Goal: Task Accomplishment & Management: Use online tool/utility

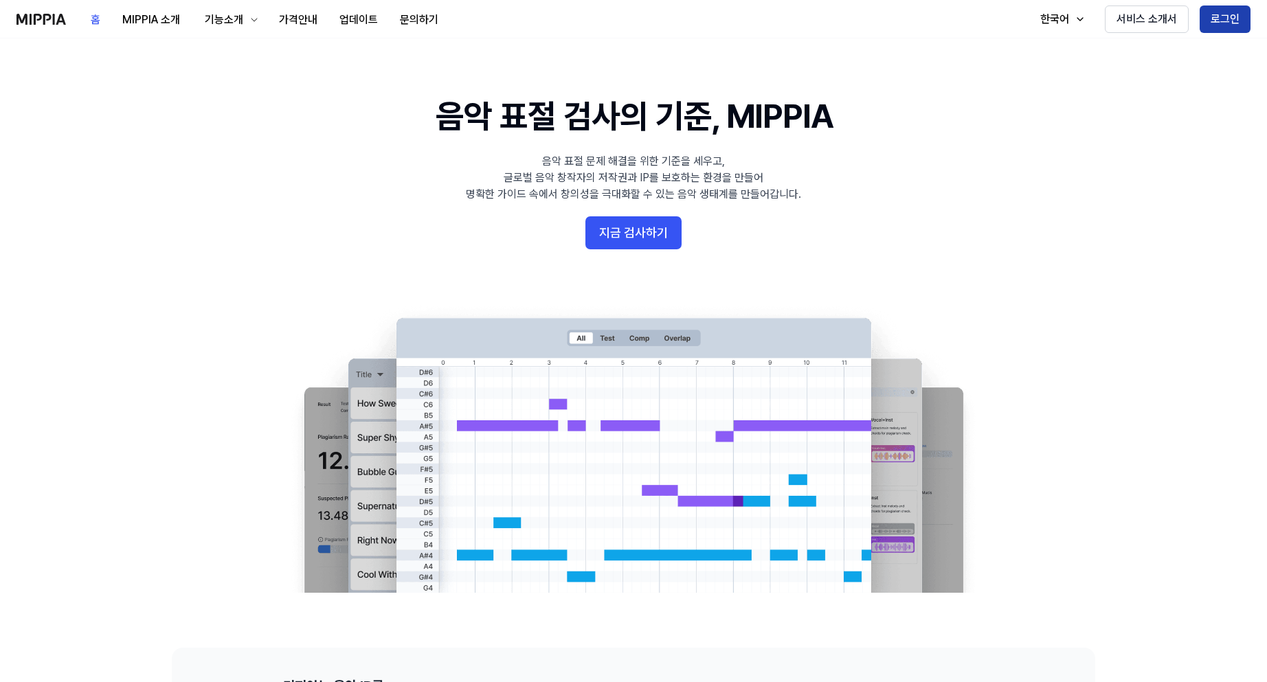
click at [1224, 21] on button "로그인" at bounding box center [1225, 18] width 51 height 27
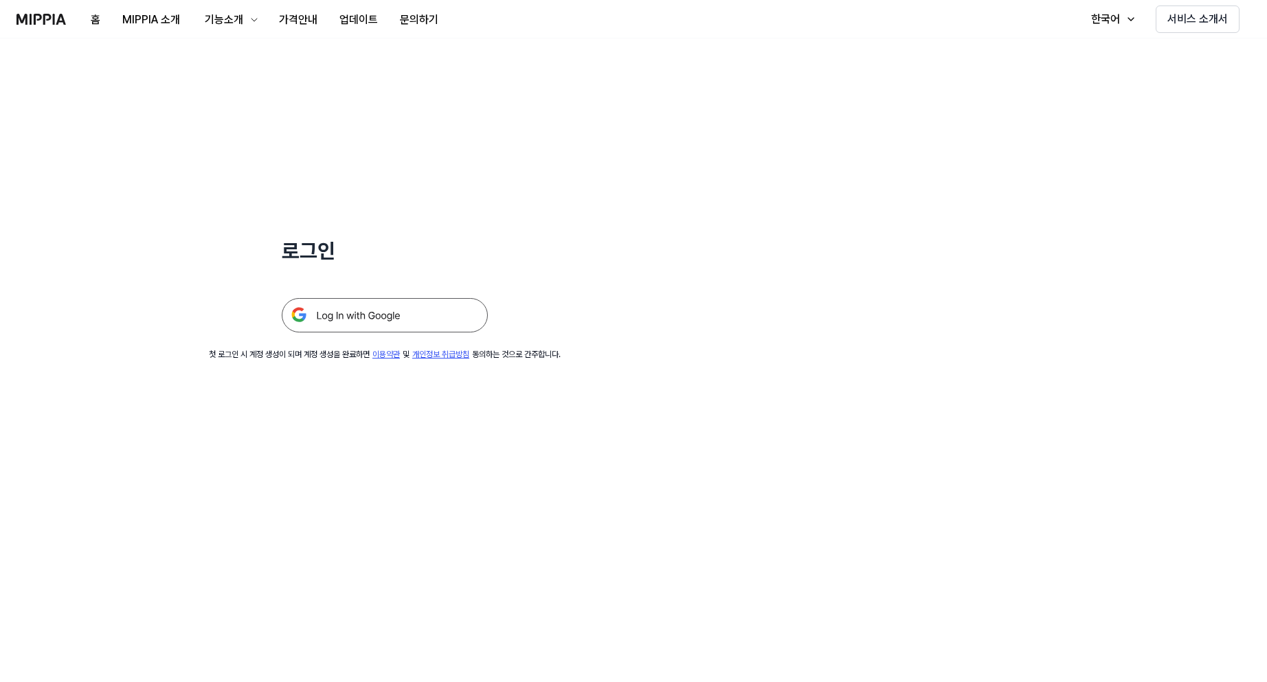
click at [361, 324] on img at bounding box center [385, 315] width 206 height 34
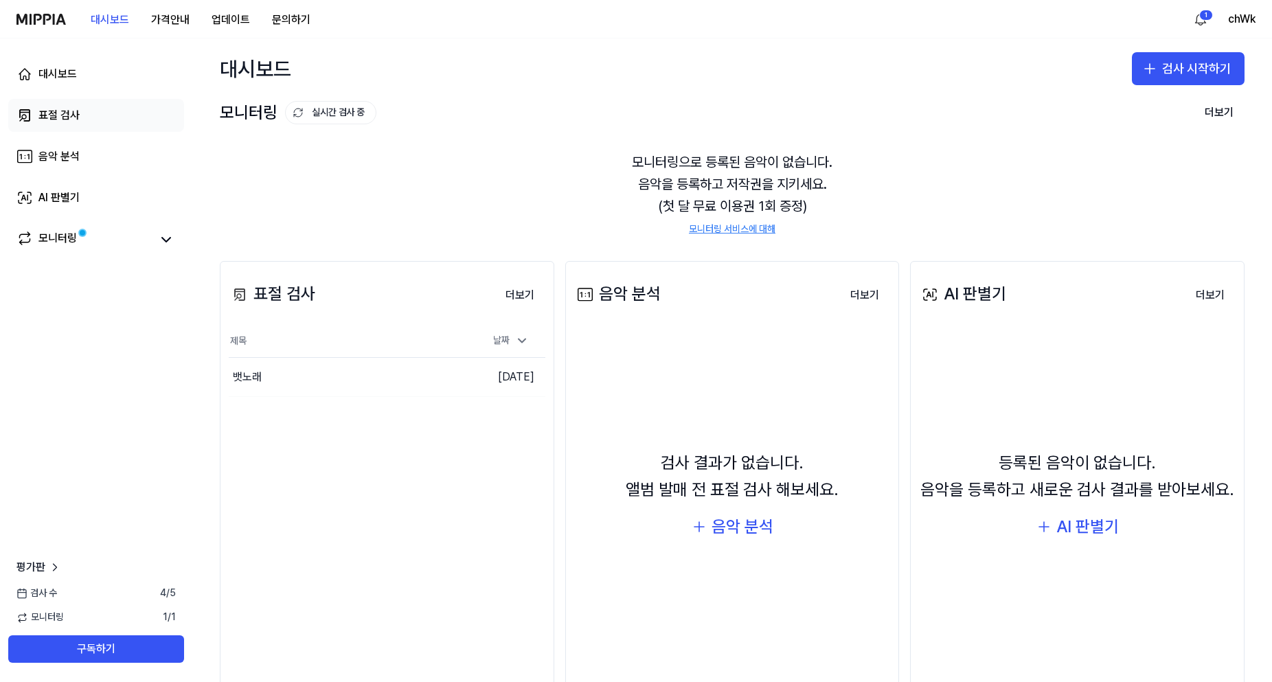
click at [75, 115] on div "표절 검사" at bounding box center [58, 115] width 41 height 16
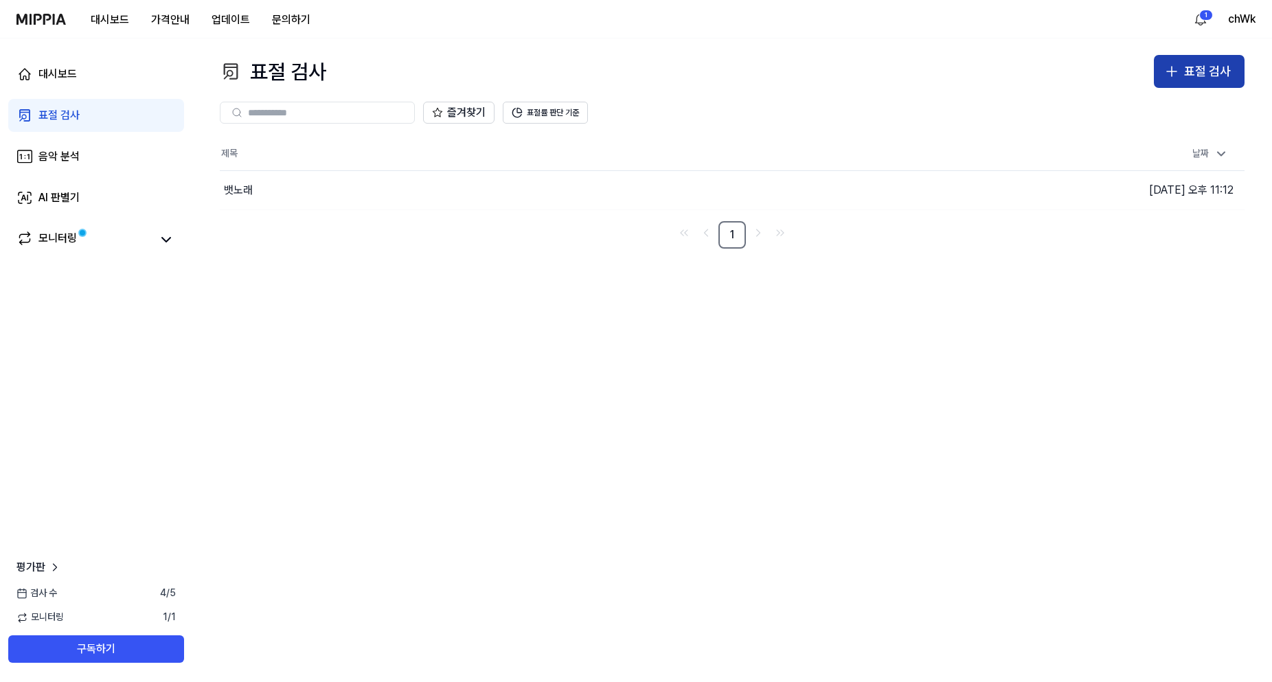
click at [1225, 68] on div "표절 검사" at bounding box center [1207, 72] width 47 height 20
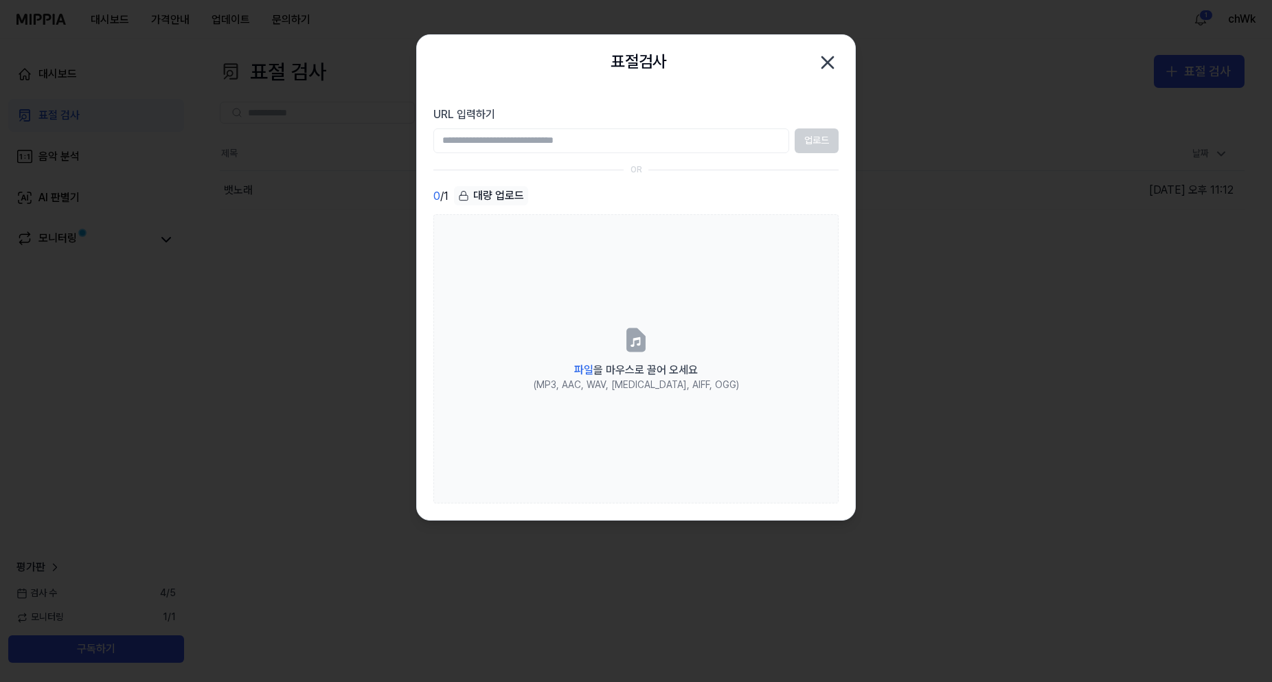
click at [576, 144] on input "URL 입력하기" at bounding box center [612, 140] width 356 height 25
paste input "**********"
type input "**********"
click at [818, 146] on button "업로드" at bounding box center [817, 140] width 44 height 25
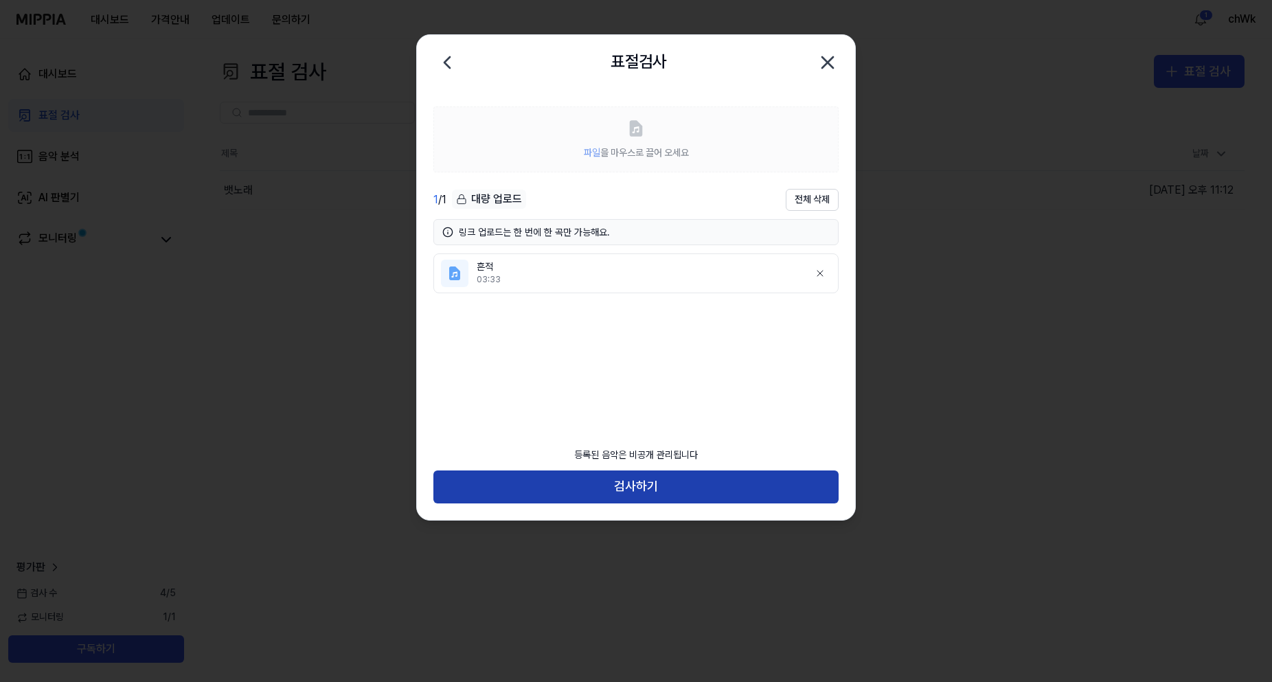
click at [657, 491] on button "검사하기" at bounding box center [636, 487] width 405 height 33
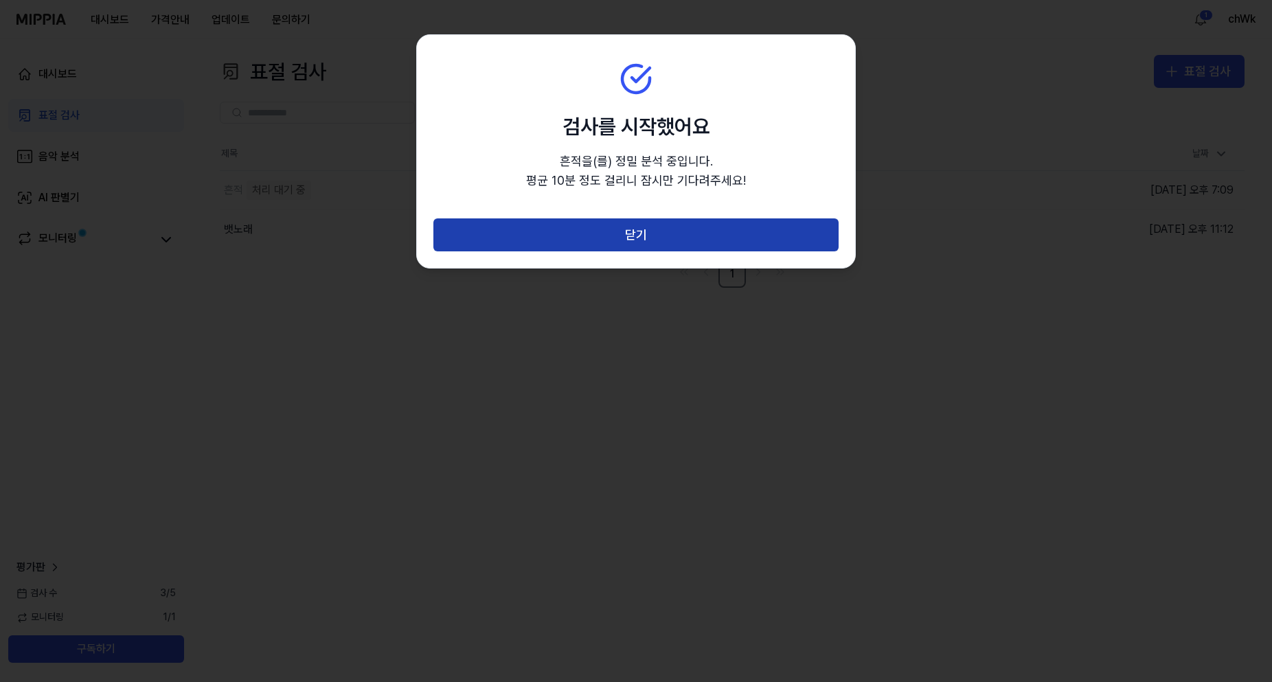
click at [627, 238] on button "닫기" at bounding box center [636, 234] width 405 height 33
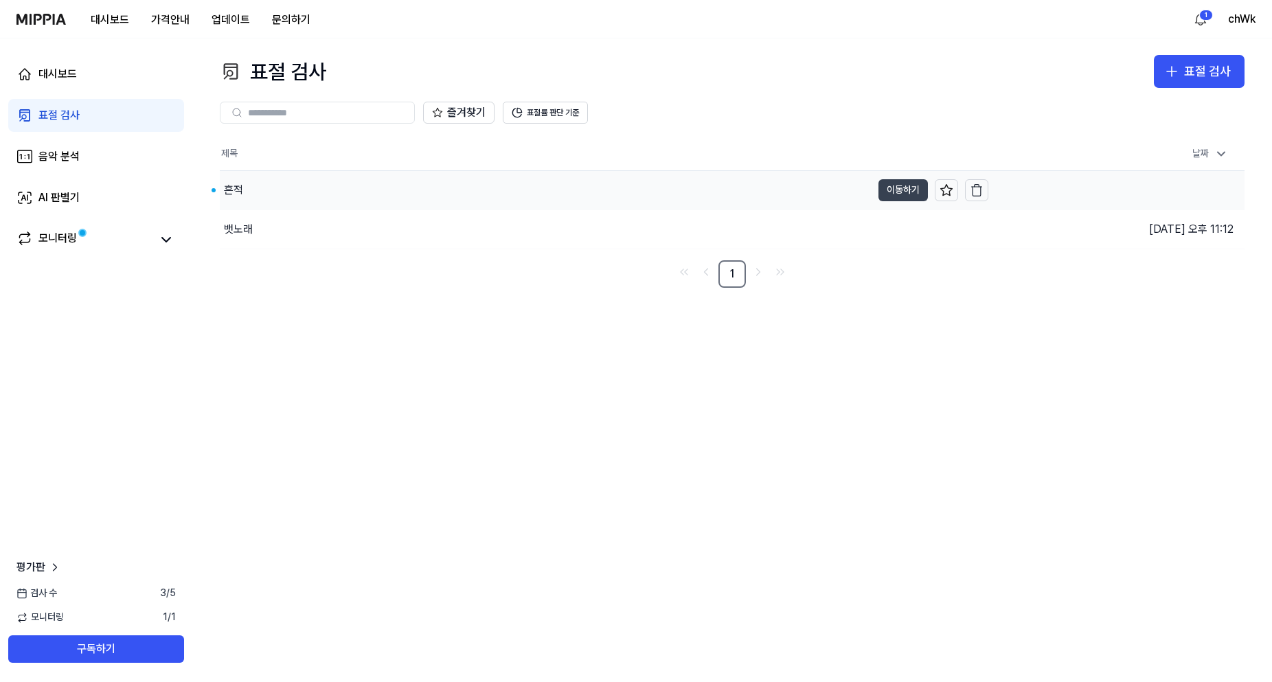
click at [897, 193] on button "이동하기" at bounding box center [903, 190] width 49 height 22
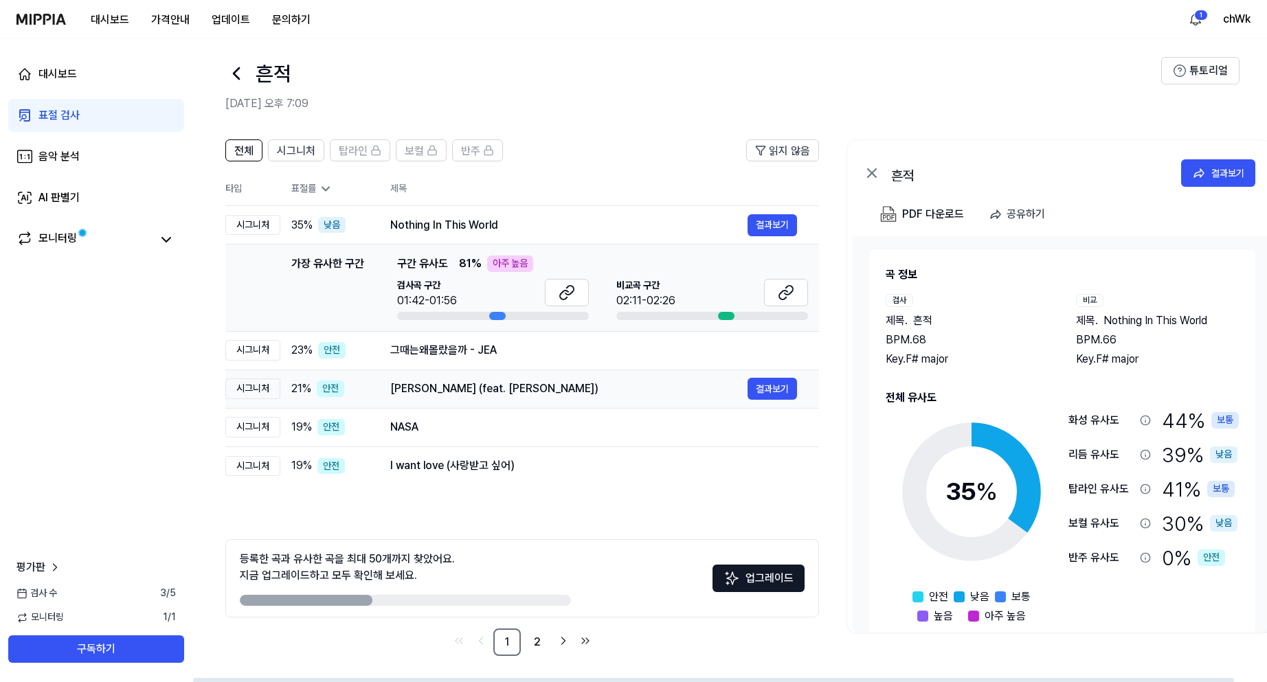
scroll to position [10, 0]
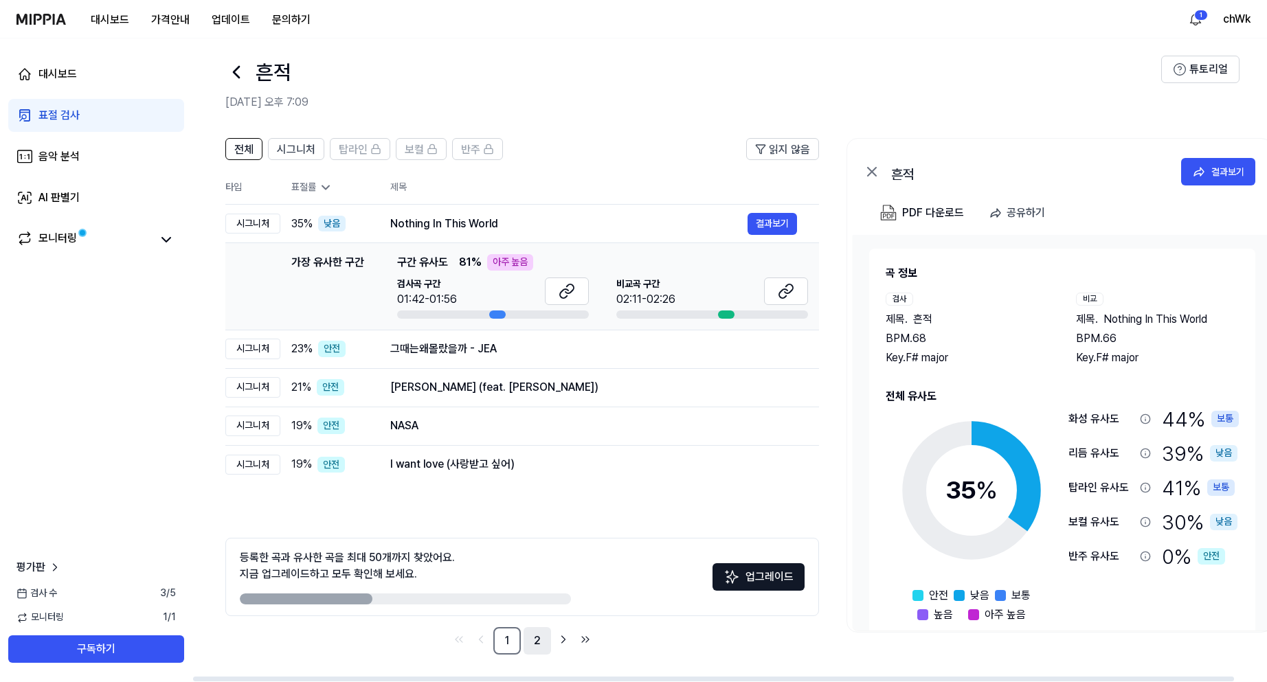
click at [534, 644] on link "2" at bounding box center [537, 640] width 27 height 27
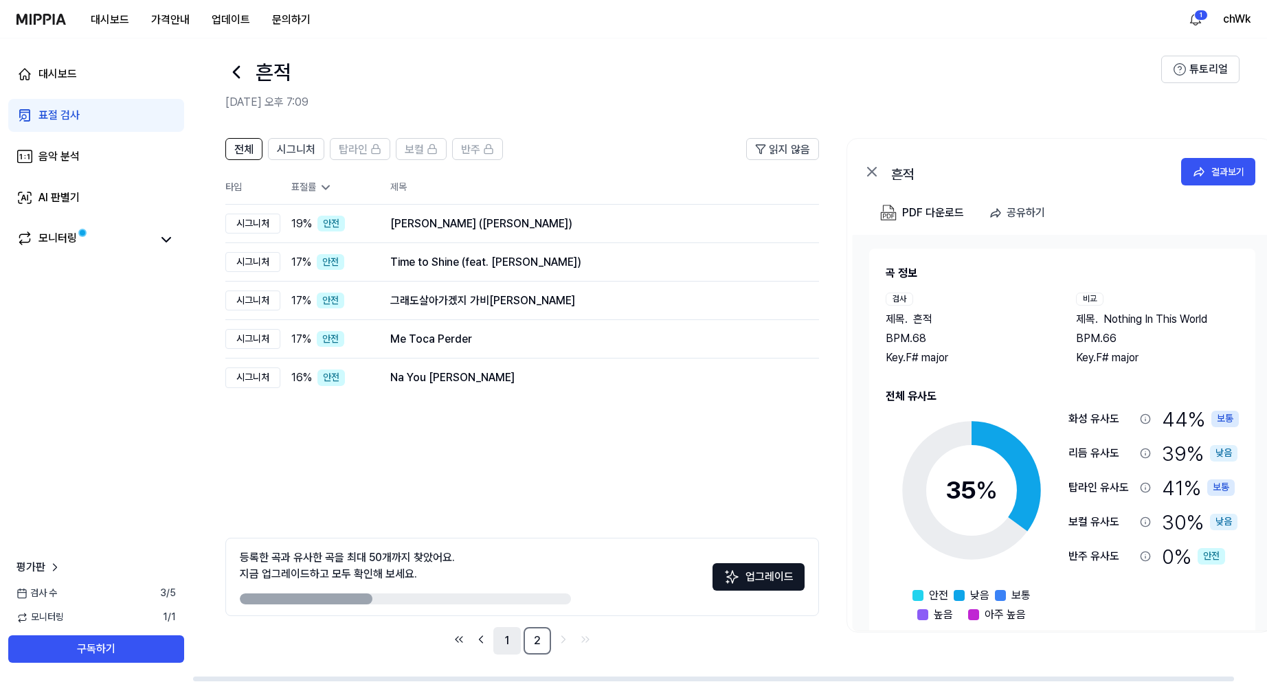
click at [507, 639] on link "1" at bounding box center [506, 640] width 27 height 27
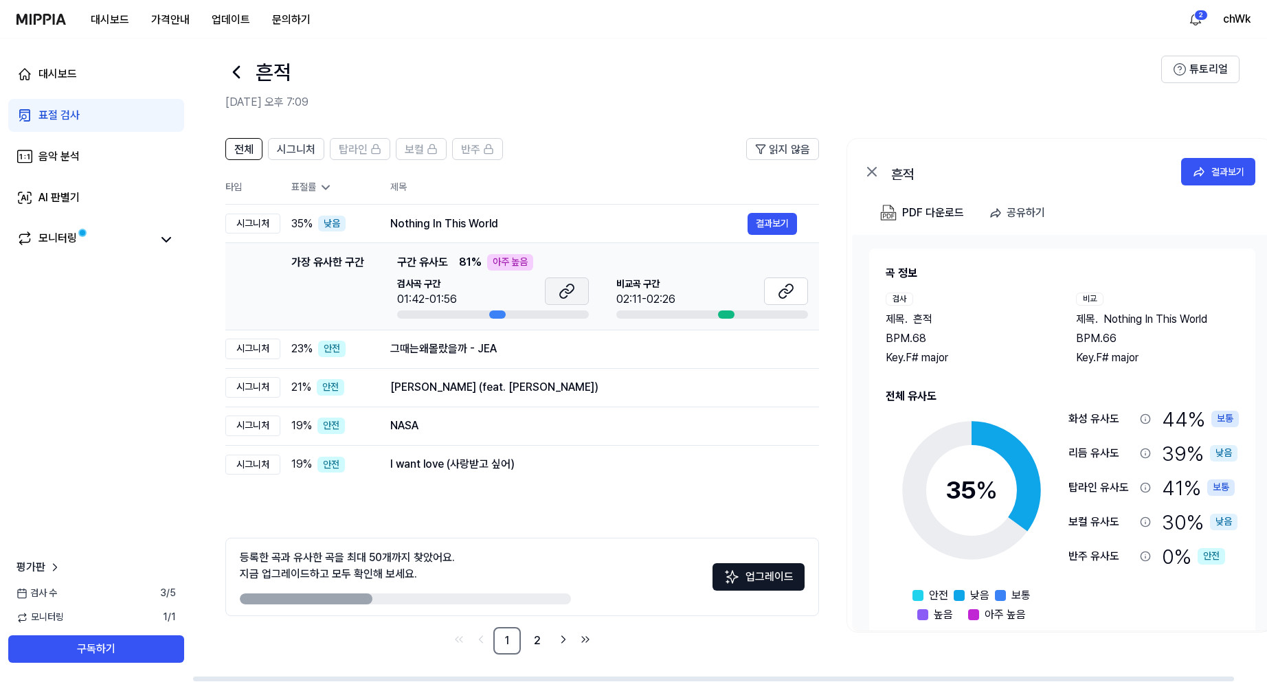
click at [570, 300] on button at bounding box center [567, 291] width 44 height 27
click at [795, 291] on button at bounding box center [786, 291] width 44 height 27
click at [612, 355] on div "그때는왜몰랐을까 - JEA" at bounding box center [568, 349] width 357 height 16
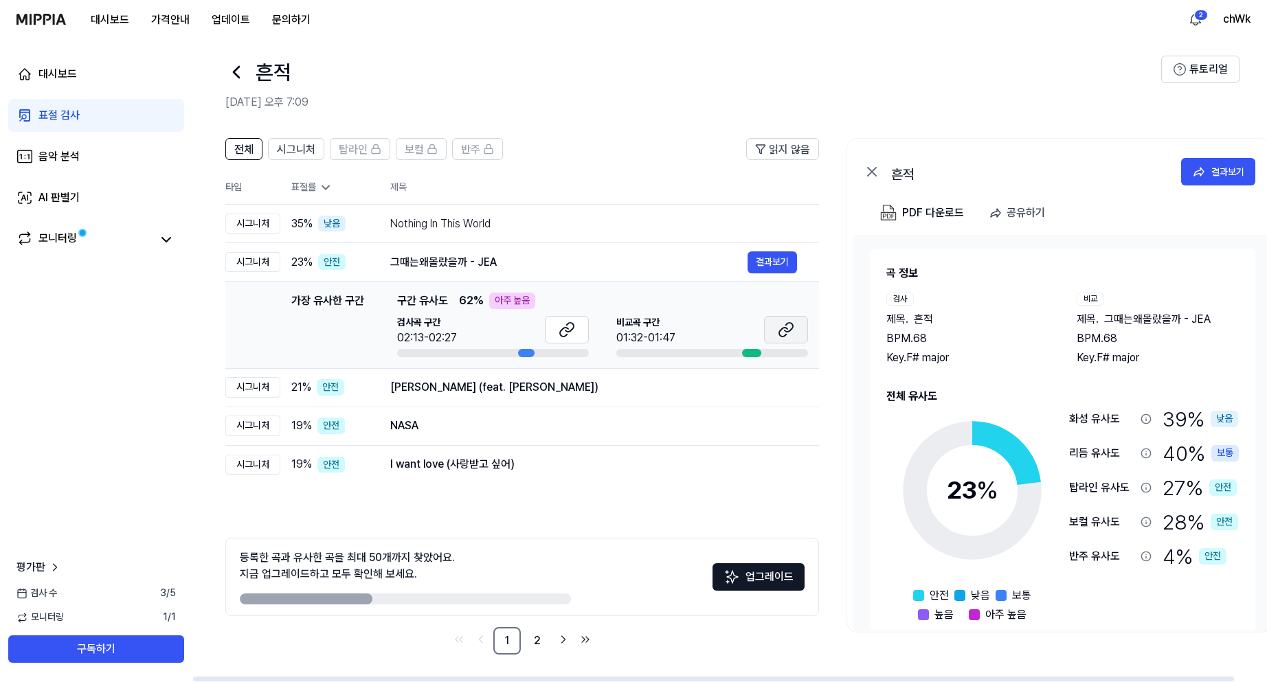
click at [789, 330] on icon at bounding box center [789, 327] width 8 height 9
